Goal: Task Accomplishment & Management: Complete application form

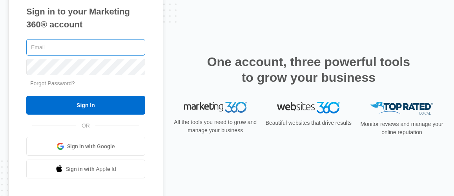
click at [74, 52] on input "text" at bounding box center [85, 47] width 119 height 16
type input "[EMAIL_ADDRESS][DOMAIN_NAME]"
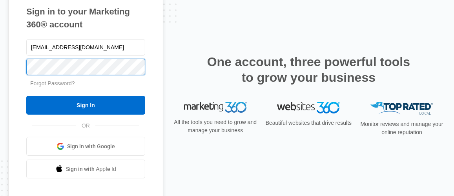
click at [26, 96] on input "Sign In" at bounding box center [85, 105] width 119 height 19
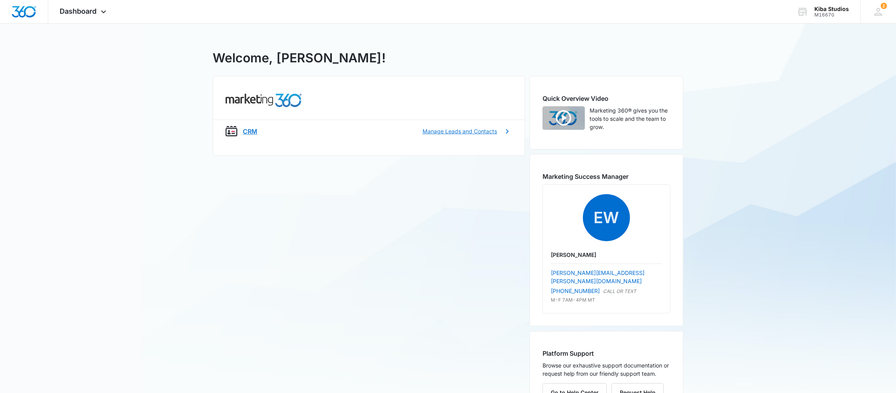
click at [509, 128] on icon at bounding box center [506, 131] width 9 height 9
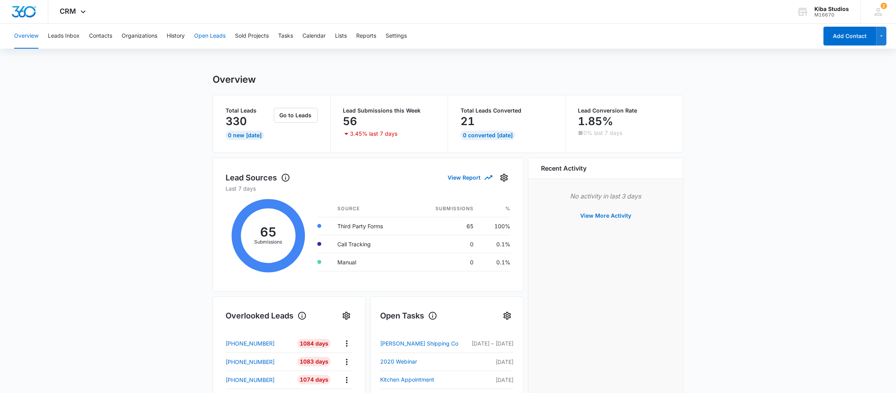
click at [199, 36] on button "Open Leads" at bounding box center [209, 36] width 31 height 25
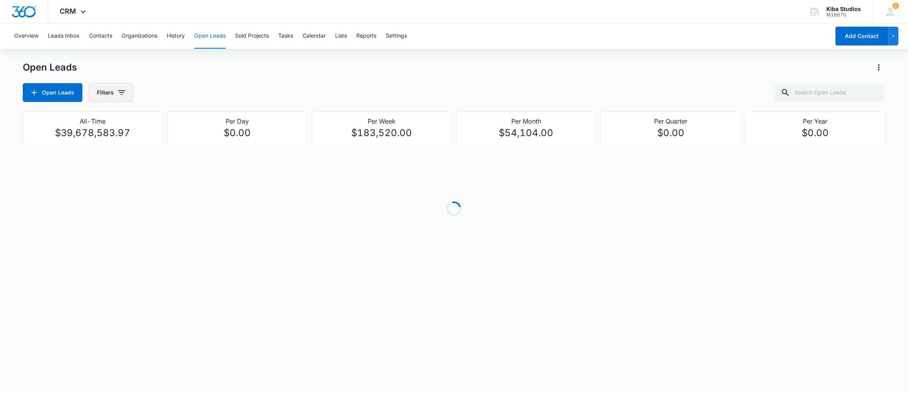
click at [113, 94] on button "Filters" at bounding box center [111, 92] width 44 height 19
click at [184, 120] on icon "Show Assigned By filters" at bounding box center [181, 120] width 9 height 9
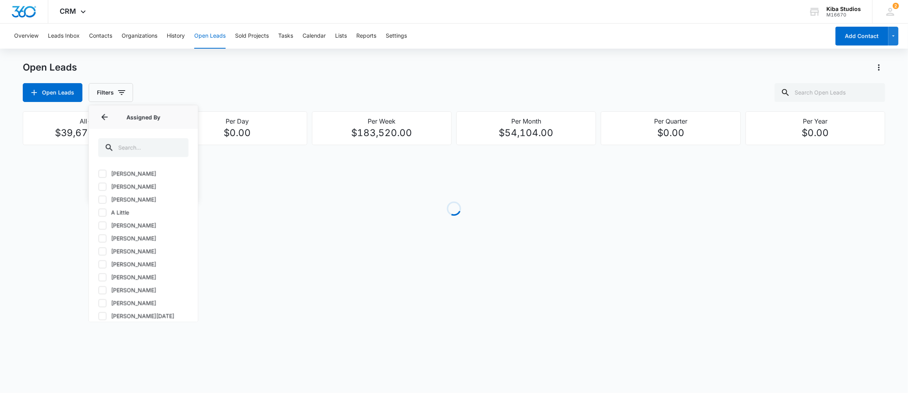
click at [163, 118] on p "Assigned By" at bounding box center [143, 117] width 90 height 8
click at [149, 155] on input "text" at bounding box center [143, 147] width 90 height 19
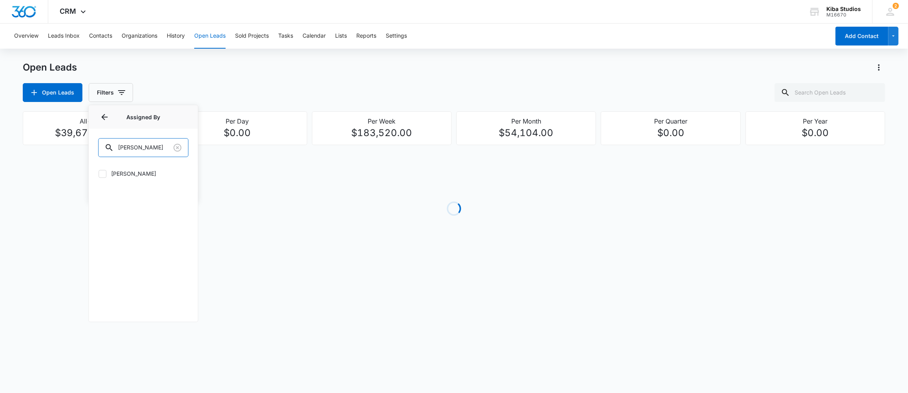
type input "[PERSON_NAME]"
click at [141, 177] on label "[PERSON_NAME]" at bounding box center [143, 173] width 90 height 8
click at [98, 174] on input "[PERSON_NAME]" at bounding box center [98, 173] width 0 height 0
checkbox input "true"
click at [59, 92] on button "Open Leads" at bounding box center [53, 92] width 60 height 19
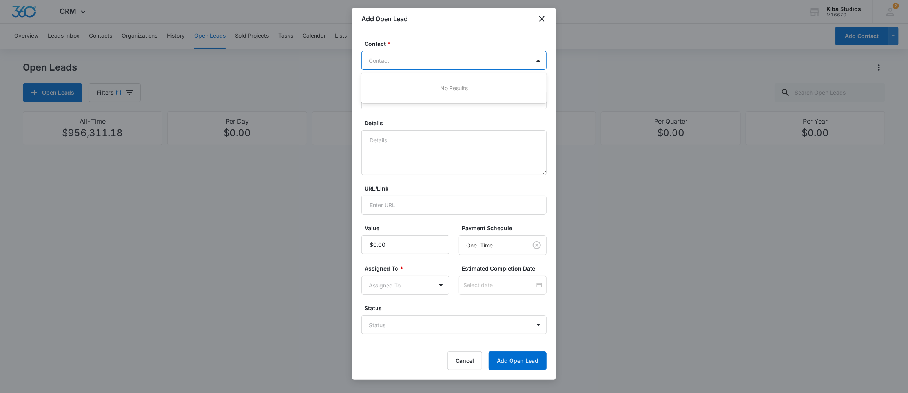
click at [410, 60] on div at bounding box center [449, 61] width 161 height 10
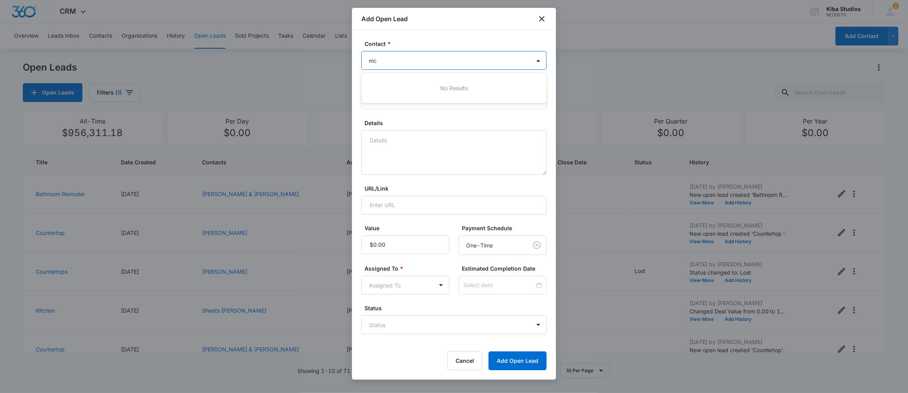
type input "m"
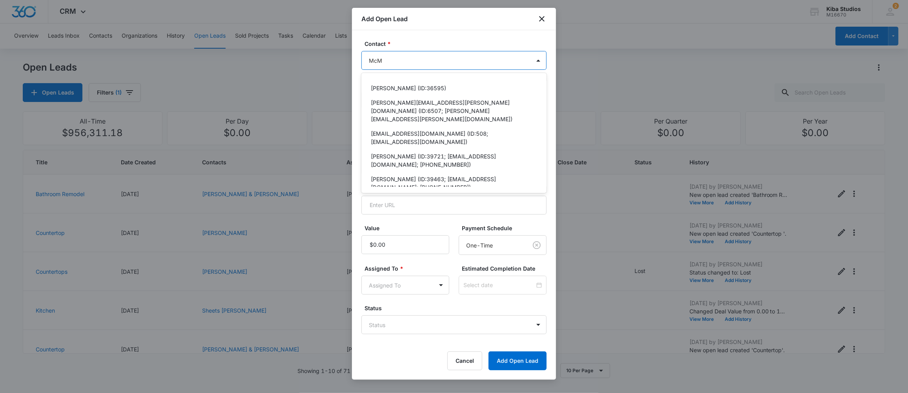
type input "McM"
click at [437, 357] on div "Cancel Add Open Lead" at bounding box center [453, 360] width 185 height 19
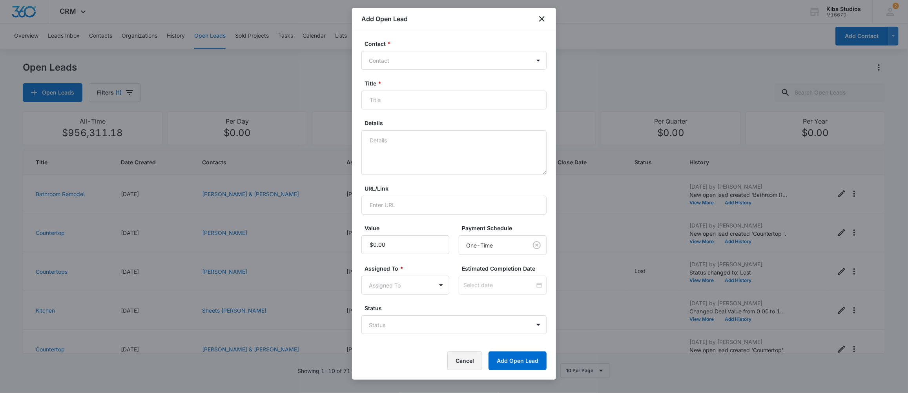
click at [455, 359] on button "Cancel" at bounding box center [464, 360] width 35 height 19
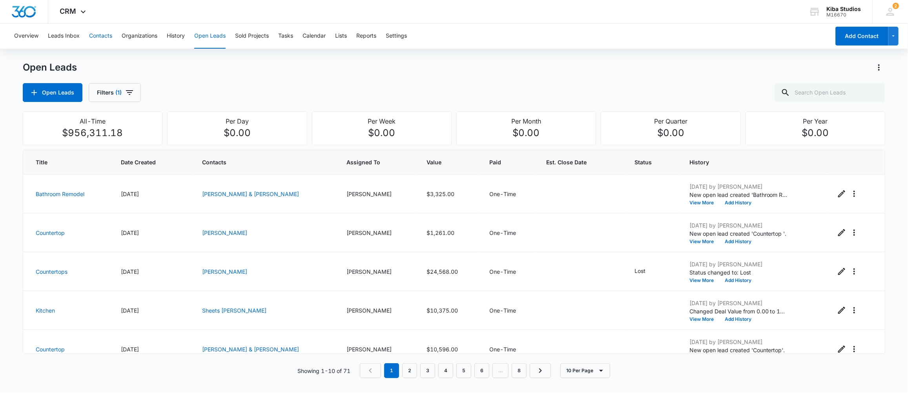
click at [93, 35] on button "Contacts" at bounding box center [100, 36] width 23 height 25
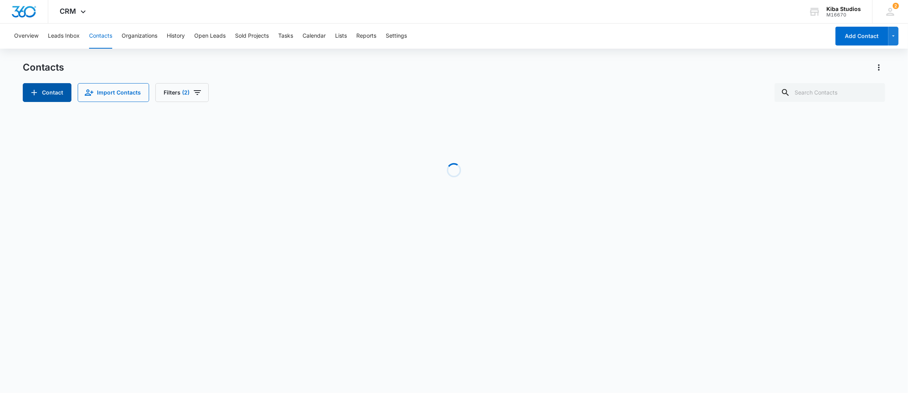
click at [38, 88] on icon "Add Contact" at bounding box center [33, 92] width 9 height 9
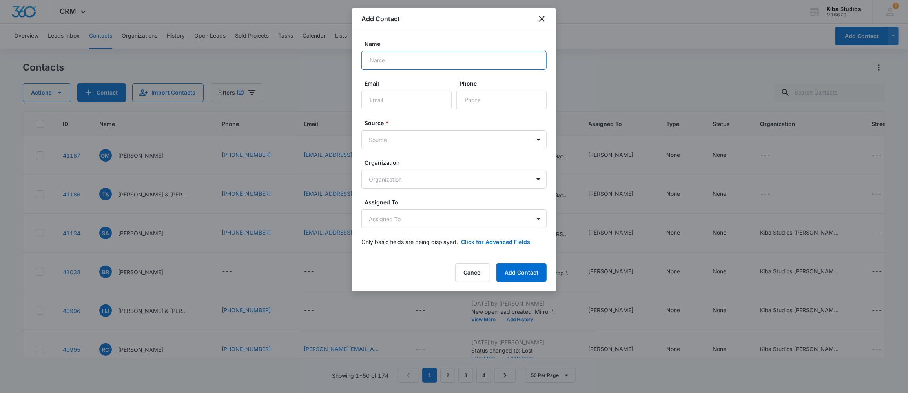
click at [415, 62] on input "Name" at bounding box center [453, 60] width 185 height 19
type input "N"
type input "McN"
click at [471, 276] on button "Cancel" at bounding box center [472, 272] width 35 height 19
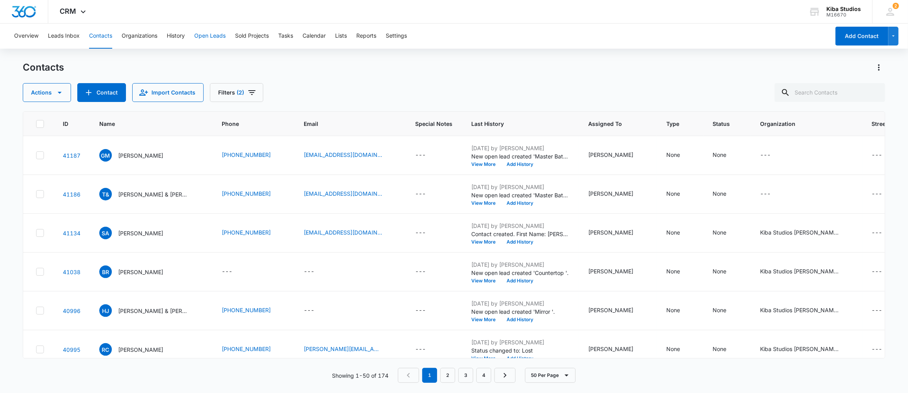
click at [209, 34] on button "Open Leads" at bounding box center [209, 36] width 31 height 25
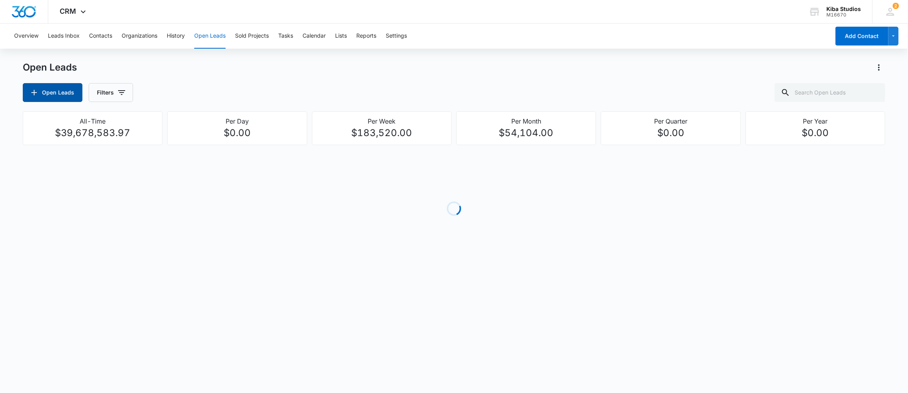
click at [53, 94] on button "Open Leads" at bounding box center [53, 92] width 60 height 19
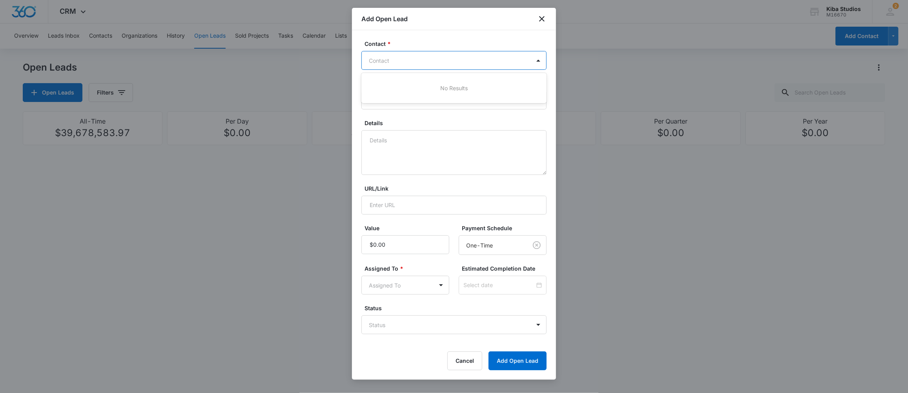
click at [409, 62] on div at bounding box center [449, 61] width 161 height 10
type input "McNa"
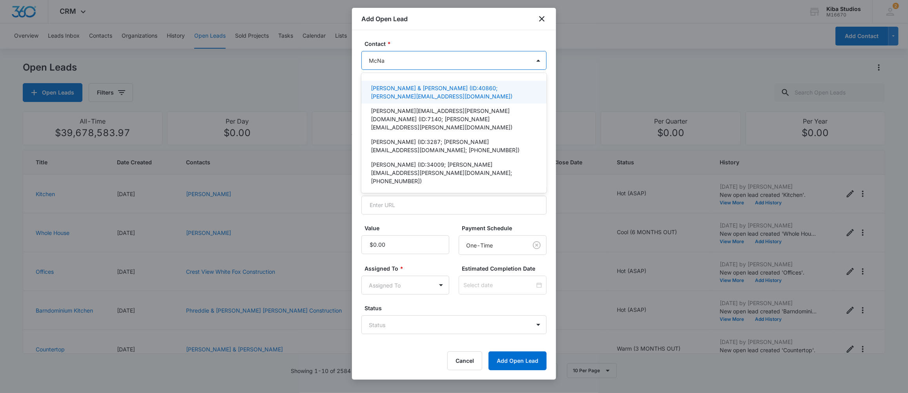
click at [400, 88] on p "[PERSON_NAME] & [PERSON_NAME] (ID:40860; [PERSON_NAME][EMAIL_ADDRESS][DOMAIN_NA…" at bounding box center [453, 92] width 165 height 16
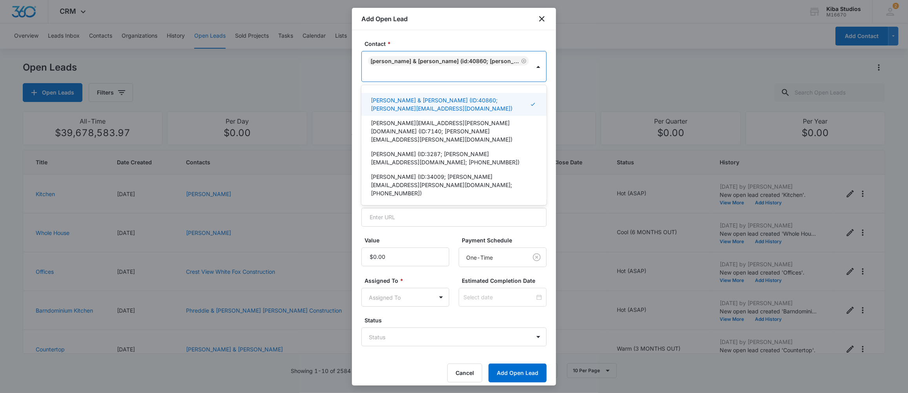
click at [540, 91] on div "Contact * option [PERSON_NAME] & [PERSON_NAME] (ID:40860; [PERSON_NAME][EMAIL_A…" at bounding box center [454, 207] width 204 height 355
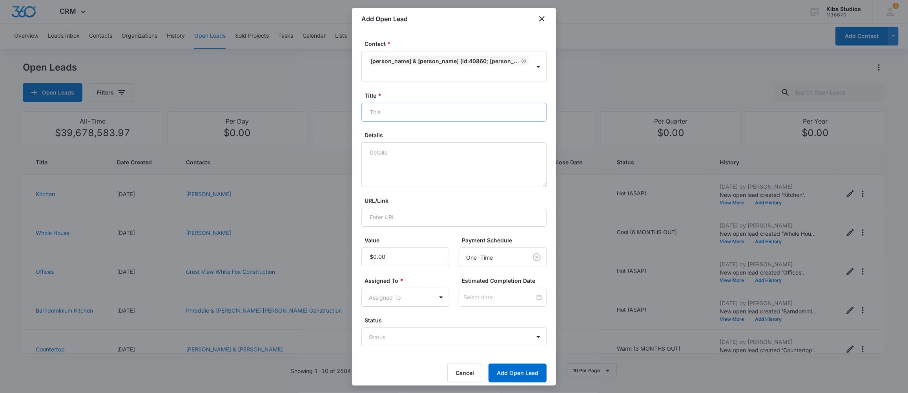
drag, startPoint x: 446, startPoint y: 123, endPoint x: 449, endPoint y: 118, distance: 6.0
click at [448, 121] on form "Contact * [PERSON_NAME] & [PERSON_NAME] (ID:40860; [PERSON_NAME][EMAIL_ADDRESS]…" at bounding box center [453, 211] width 185 height 343
click at [449, 116] on input "Title *" at bounding box center [453, 112] width 185 height 19
click at [432, 119] on input "Title *" at bounding box center [453, 112] width 185 height 19
type input "Bathroom"
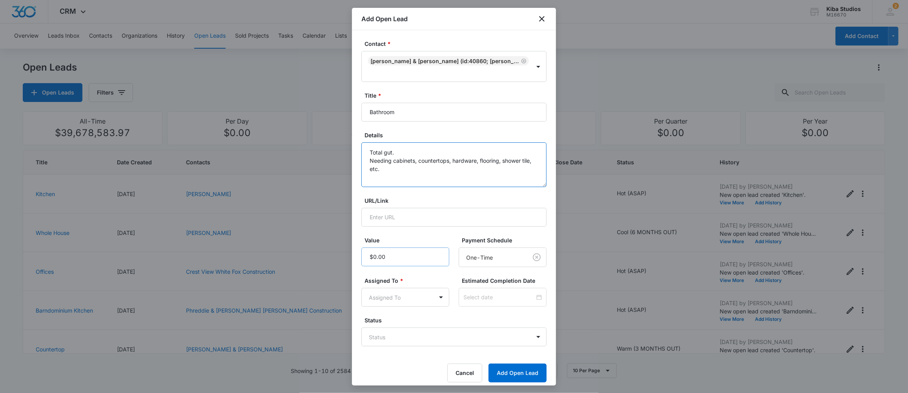
type textarea "Total gut. Needing cabinets, countertops, hardware, flooring, shower tile, etc."
click at [382, 260] on input "Value" at bounding box center [405, 256] width 88 height 19
type input "$5,227.00"
click at [426, 296] on body "CRM Apps CRM Brand AI Assistant Kiba Studios M16670 Your Accounts View All 2 MD…" at bounding box center [454, 196] width 908 height 393
click at [414, 298] on div at bounding box center [454, 196] width 908 height 393
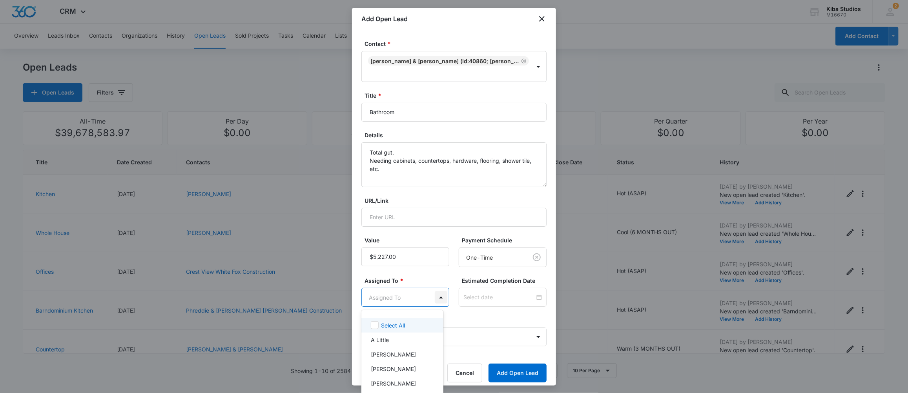
click at [438, 298] on body "CRM Apps CRM Brand AI Assistant Kiba Studios M16670 Your Accounts View All 2 MD…" at bounding box center [454, 196] width 908 height 393
type input "mol"
click at [400, 323] on p "[PERSON_NAME]" at bounding box center [393, 325] width 45 height 8
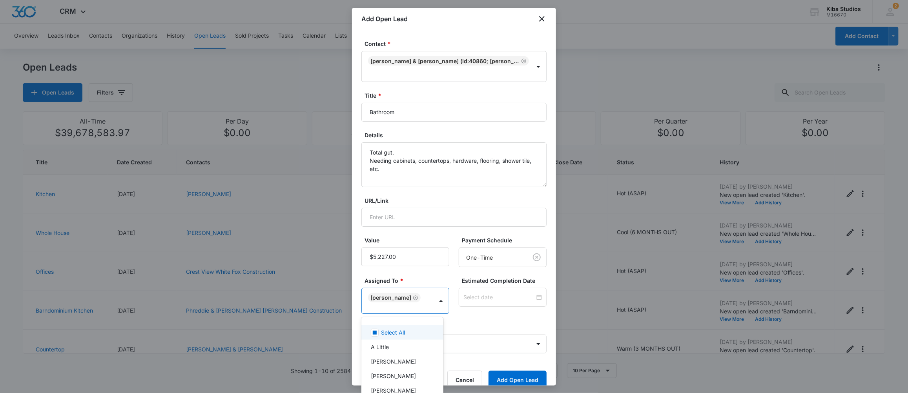
click at [505, 321] on div at bounding box center [454, 196] width 908 height 393
click at [506, 377] on button "Add Open Lead" at bounding box center [517, 380] width 58 height 19
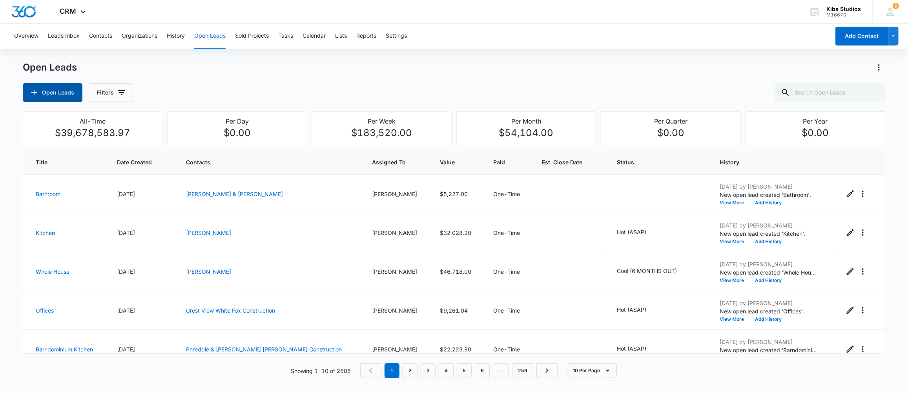
click at [56, 91] on button "Open Leads" at bounding box center [53, 92] width 60 height 19
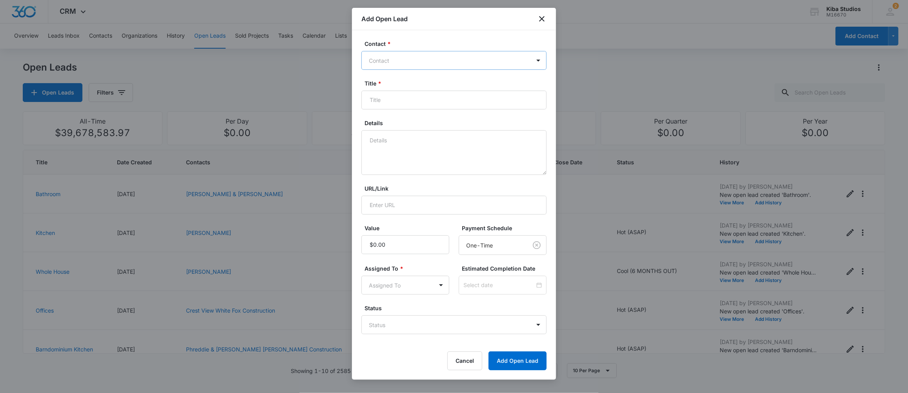
click at [409, 61] on div at bounding box center [449, 61] width 161 height 10
type input "[PERSON_NAME]"
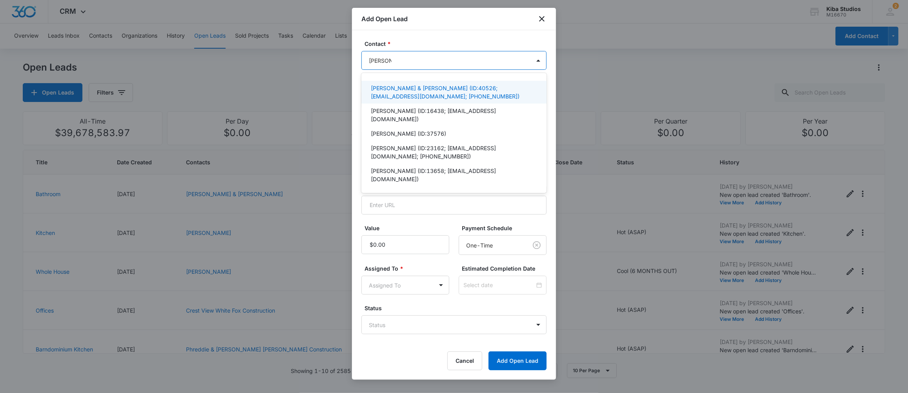
click at [402, 84] on p "[PERSON_NAME] & [PERSON_NAME] (ID:40526; [EMAIL_ADDRESS][DOMAIN_NAME]; [PHONE_N…" at bounding box center [453, 92] width 165 height 16
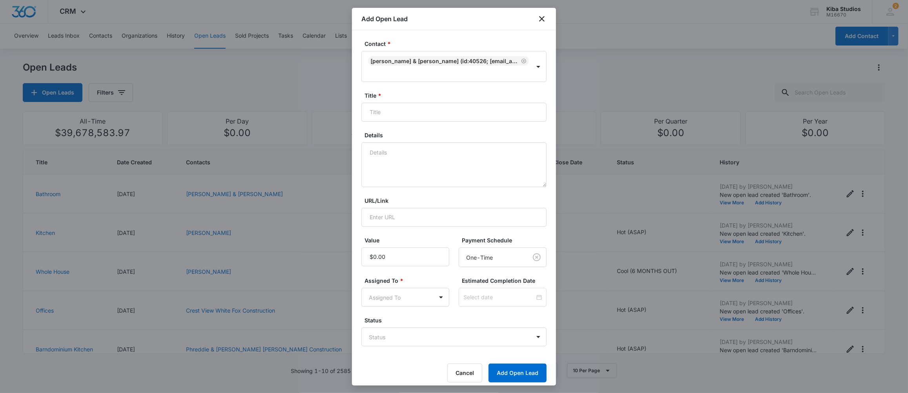
click at [538, 229] on div "Contact * [PERSON_NAME] & [PERSON_NAME] (ID:40526; [EMAIL_ADDRESS][DOMAIN_NAME]…" at bounding box center [454, 207] width 204 height 355
click at [397, 111] on input "Title *" at bounding box center [453, 112] width 185 height 19
type input "Onyx Shower"
type textarea "Custom walk in shower"
click at [387, 251] on input "Value" at bounding box center [405, 256] width 88 height 19
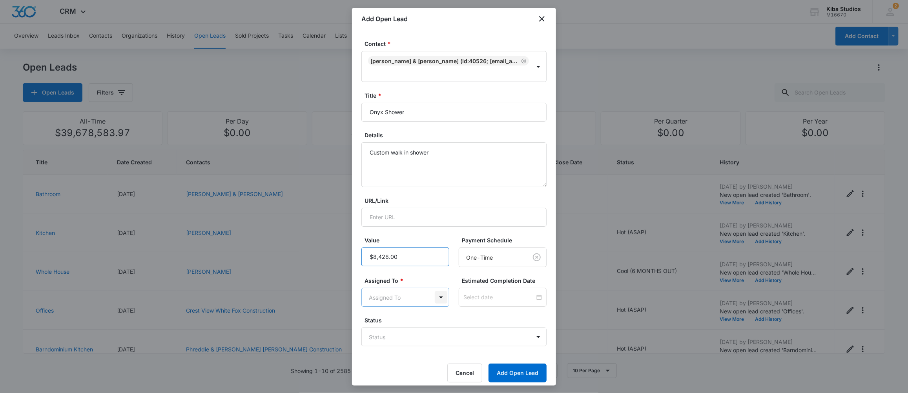
type input "$8,428.00"
click at [437, 300] on body "CRM Apps CRM Brand AI Assistant Kiba Studios M16670 Your Accounts View All 2 MD…" at bounding box center [454, 196] width 908 height 393
type input "[PERSON_NAME]"
click at [387, 328] on p "[PERSON_NAME]" at bounding box center [393, 325] width 45 height 8
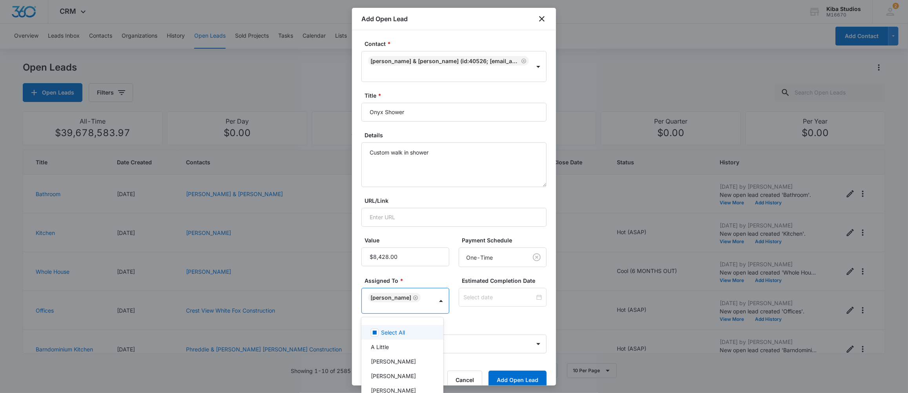
click at [498, 320] on div at bounding box center [454, 196] width 908 height 393
click at [502, 376] on button "Add Open Lead" at bounding box center [517, 380] width 58 height 19
